Goal: Task Accomplishment & Management: Manage account settings

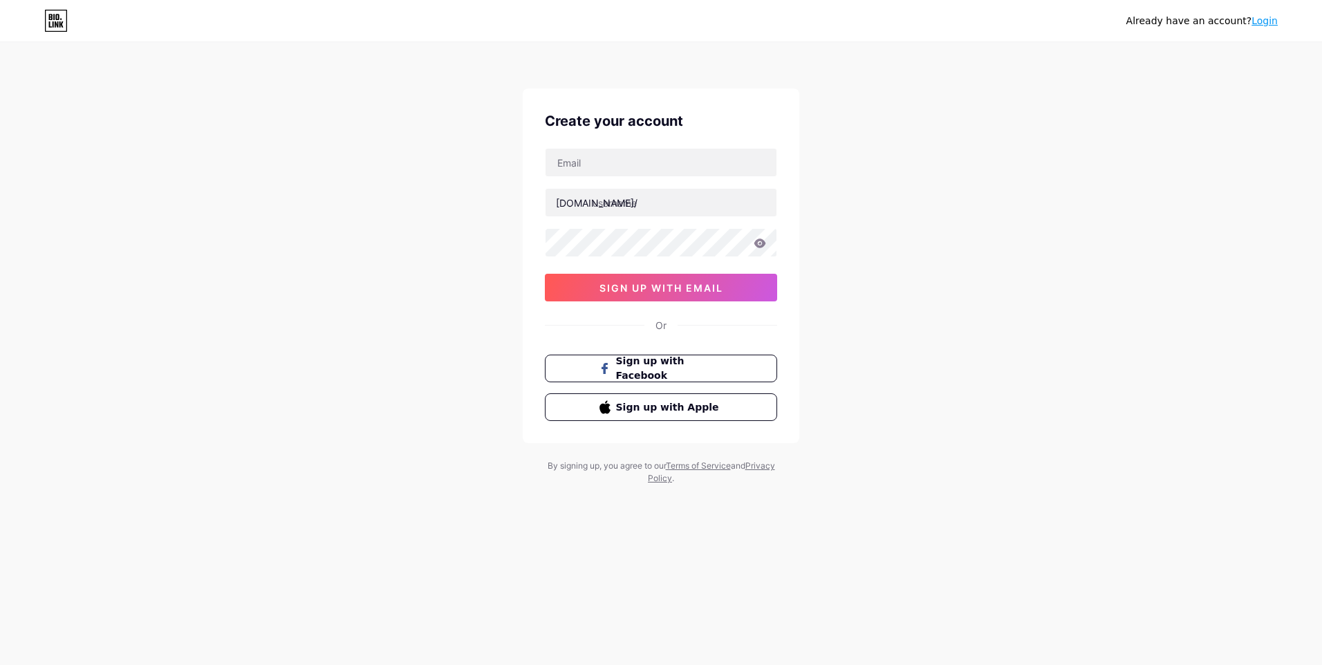
click at [1002, 221] on div "Already have an account? Login Create your account [DOMAIN_NAME]/ sign up with …" at bounding box center [661, 264] width 1322 height 529
click at [1270, 22] on link "Login" at bounding box center [1264, 20] width 26 height 11
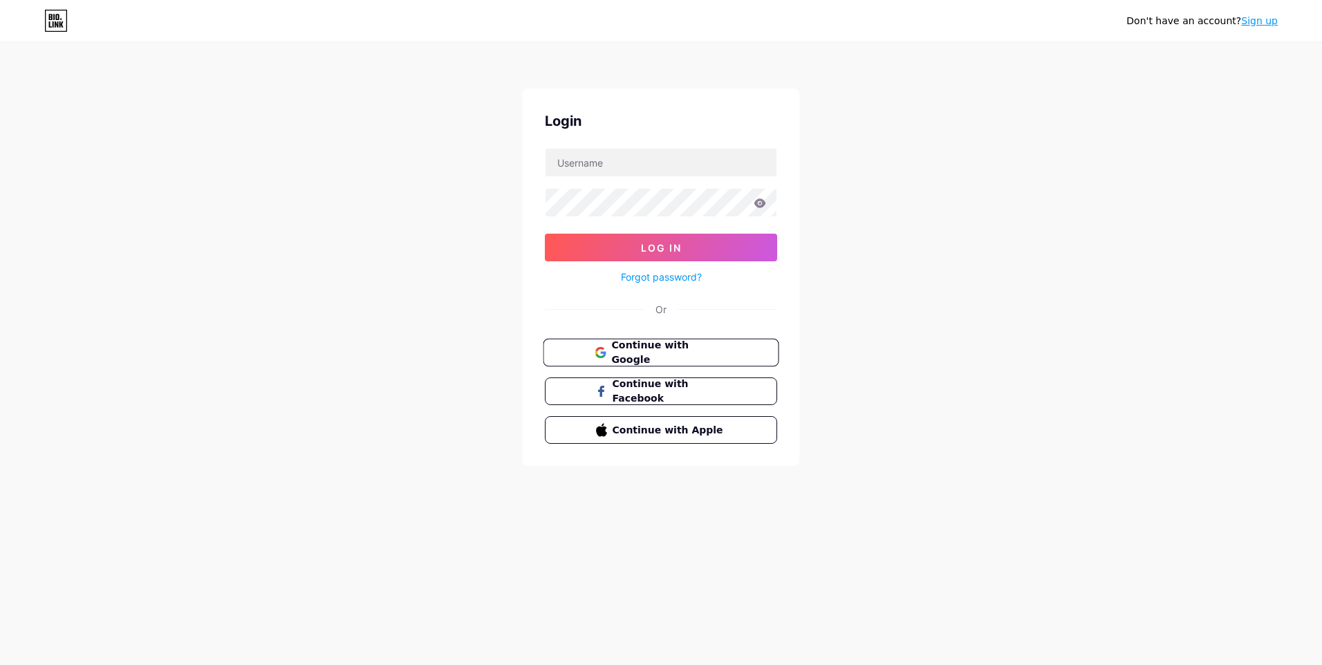
click at [686, 349] on span "Continue with Google" at bounding box center [668, 353] width 115 height 30
